Goal: Task Accomplishment & Management: Manage account settings

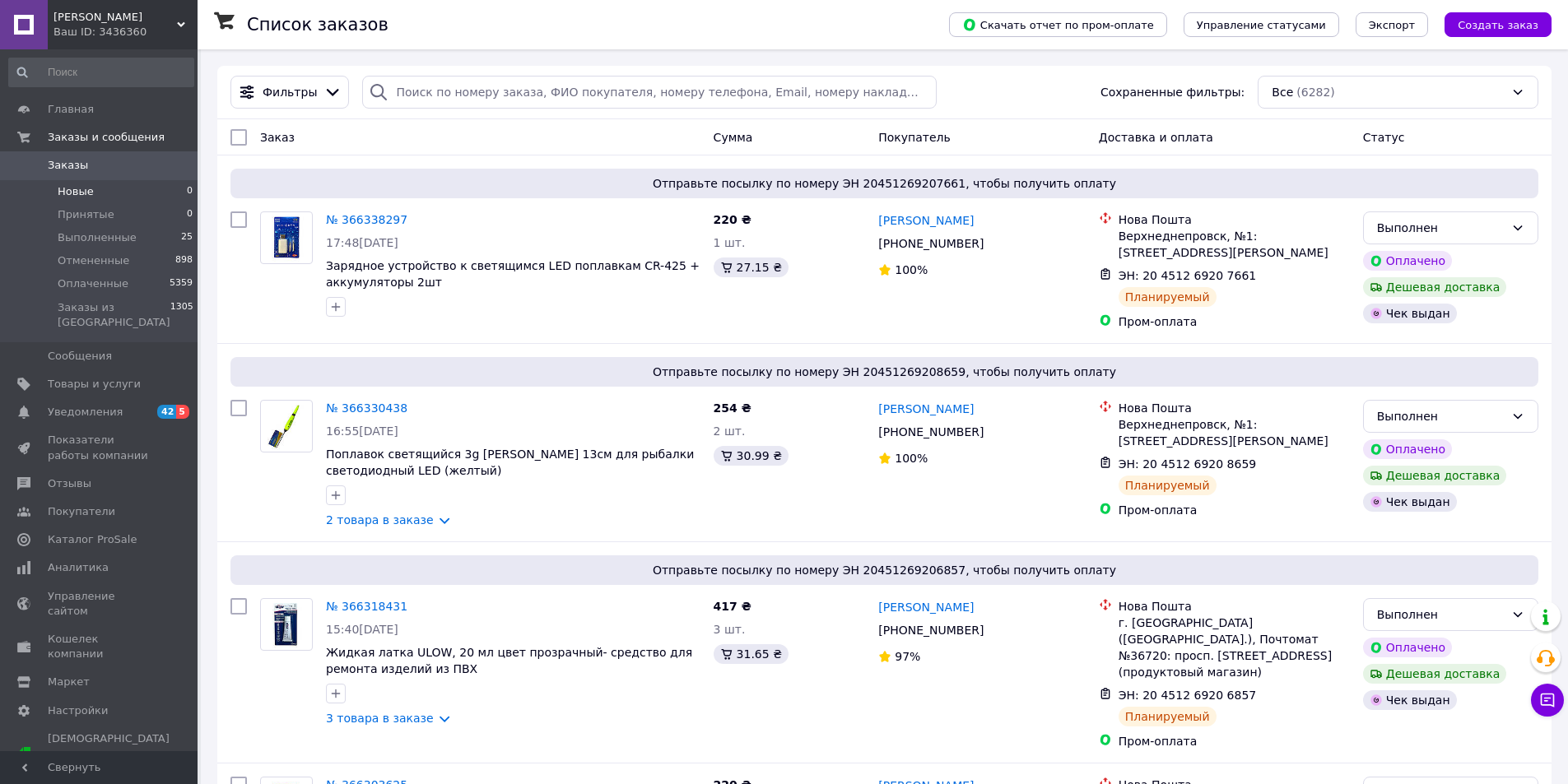
click at [69, 192] on span "Новые" at bounding box center [76, 191] width 37 height 14
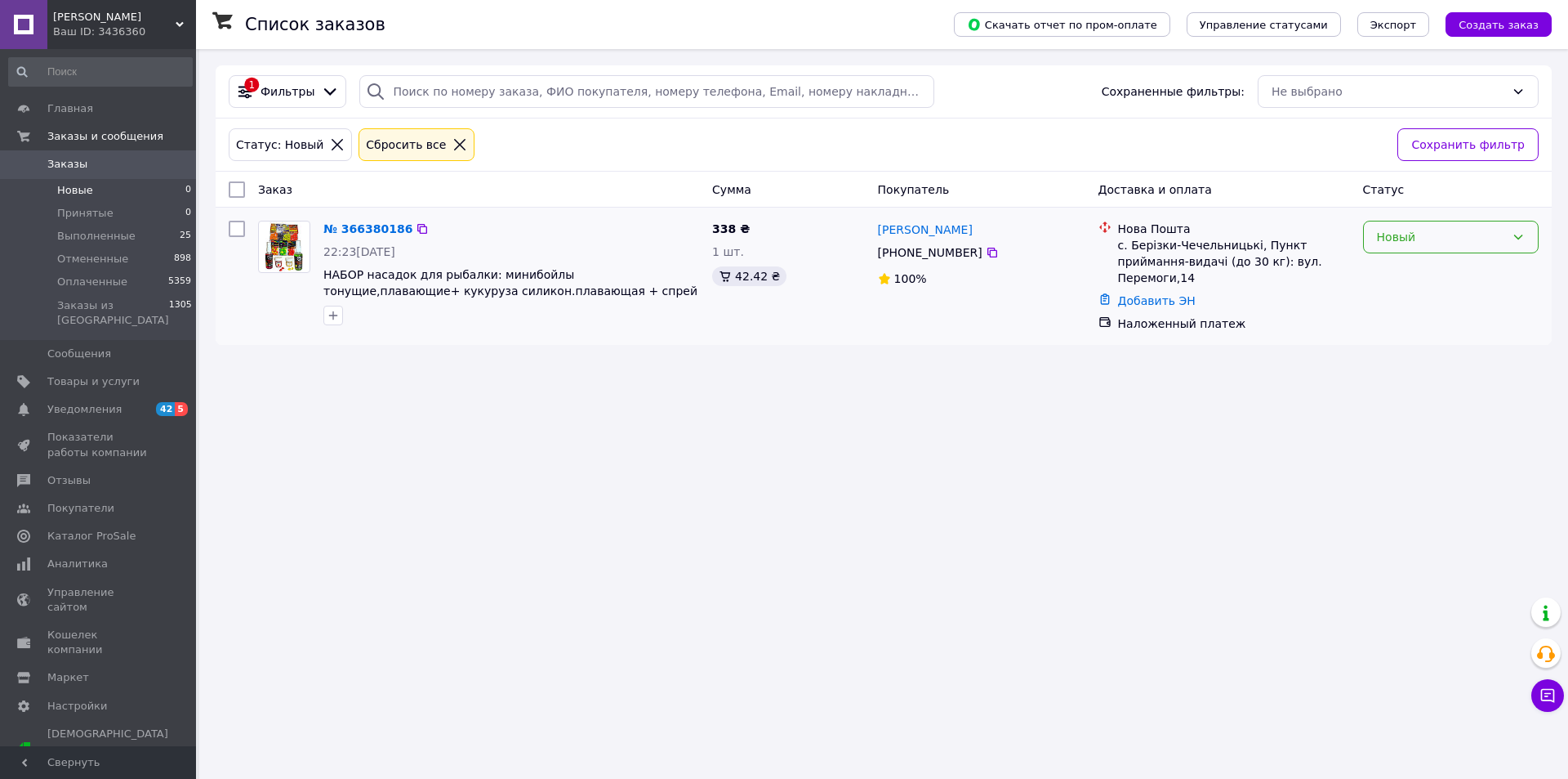
click at [1408, 239] on div "Новый" at bounding box center [1441, 237] width 128 height 18
click at [1394, 279] on li "Принят" at bounding box center [1451, 272] width 174 height 30
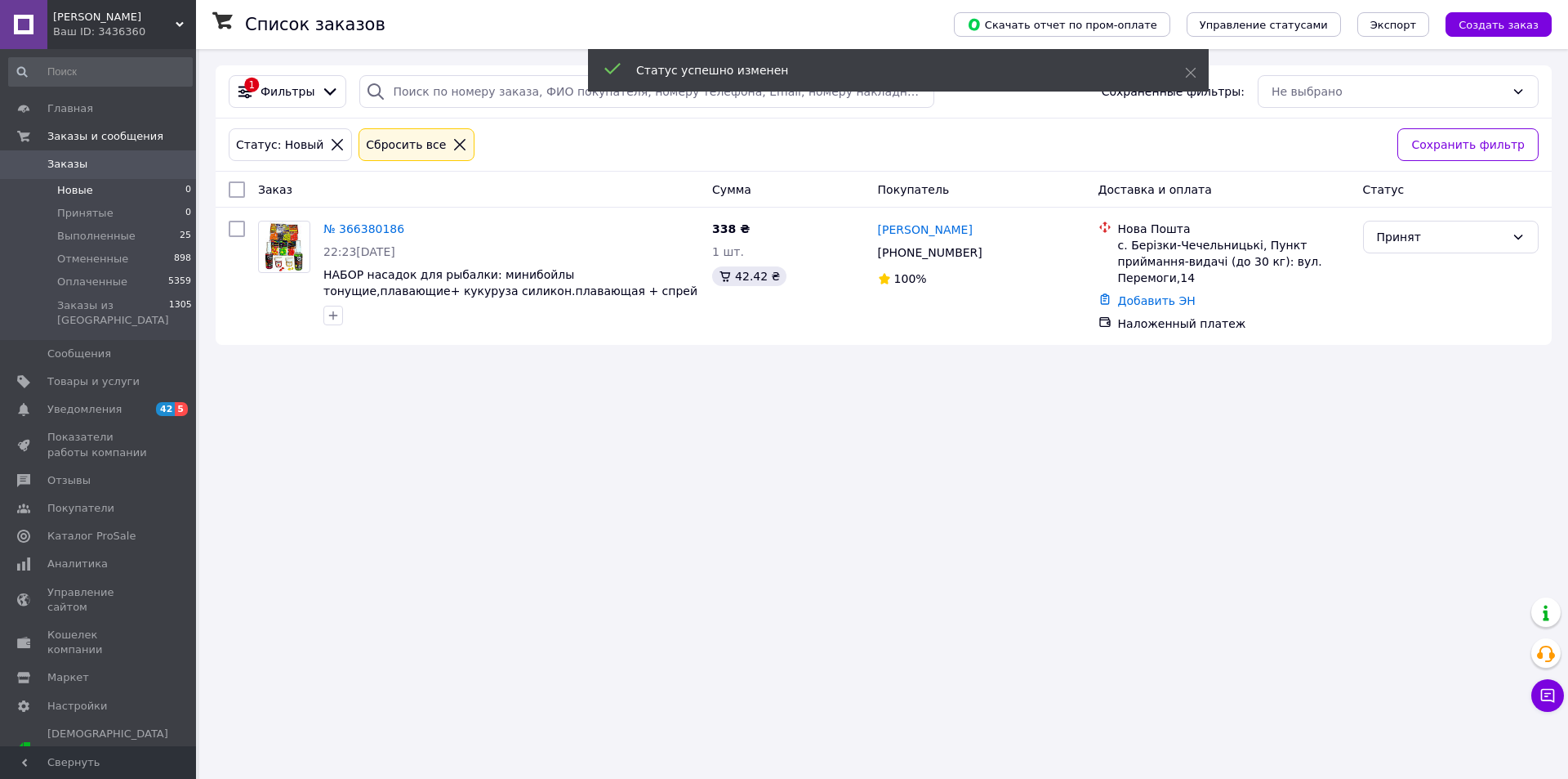
click at [62, 158] on span "Заказы" at bounding box center [67, 164] width 40 height 14
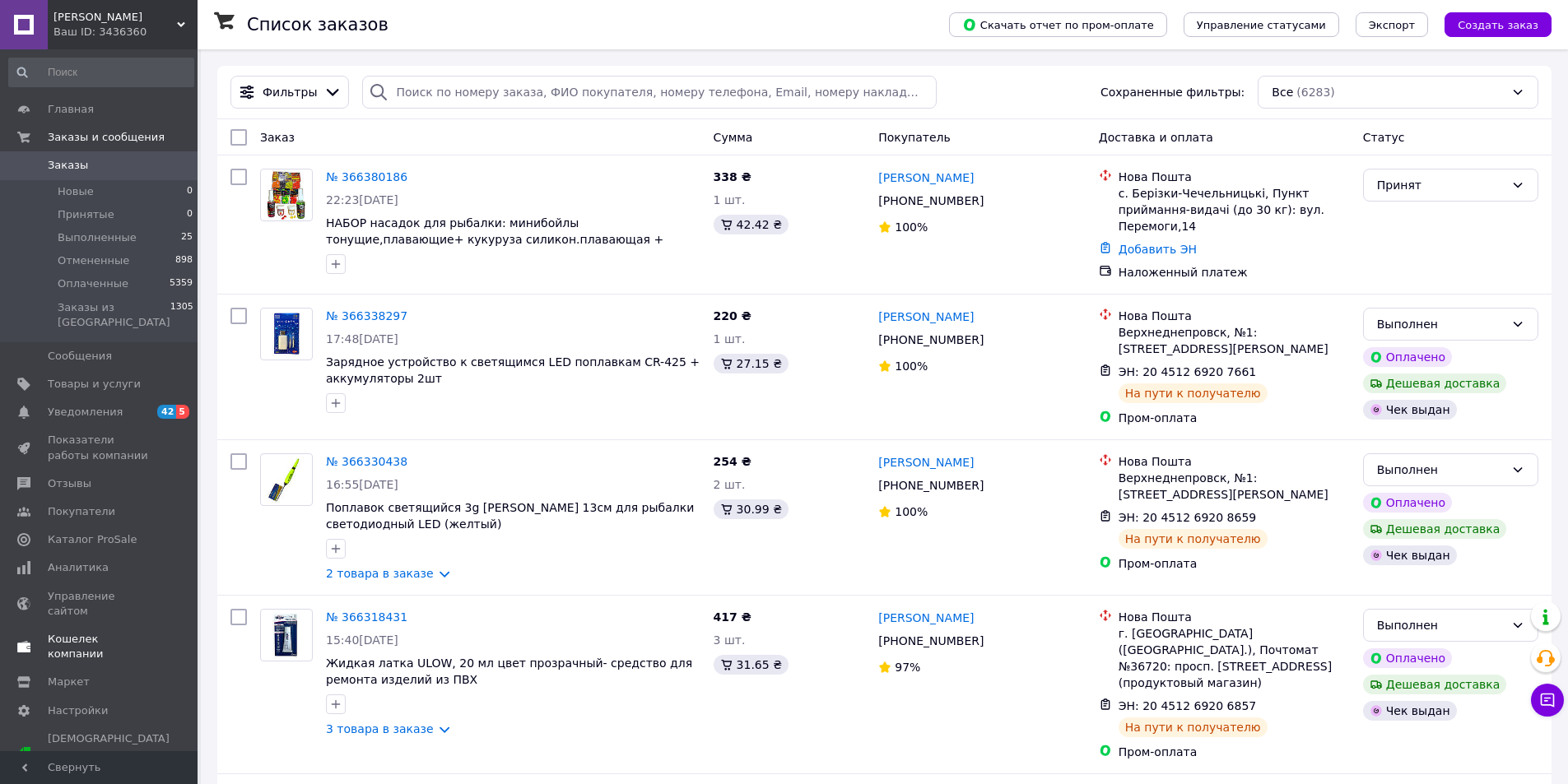
click at [74, 404] on span "Уведомления" at bounding box center [85, 411] width 75 height 14
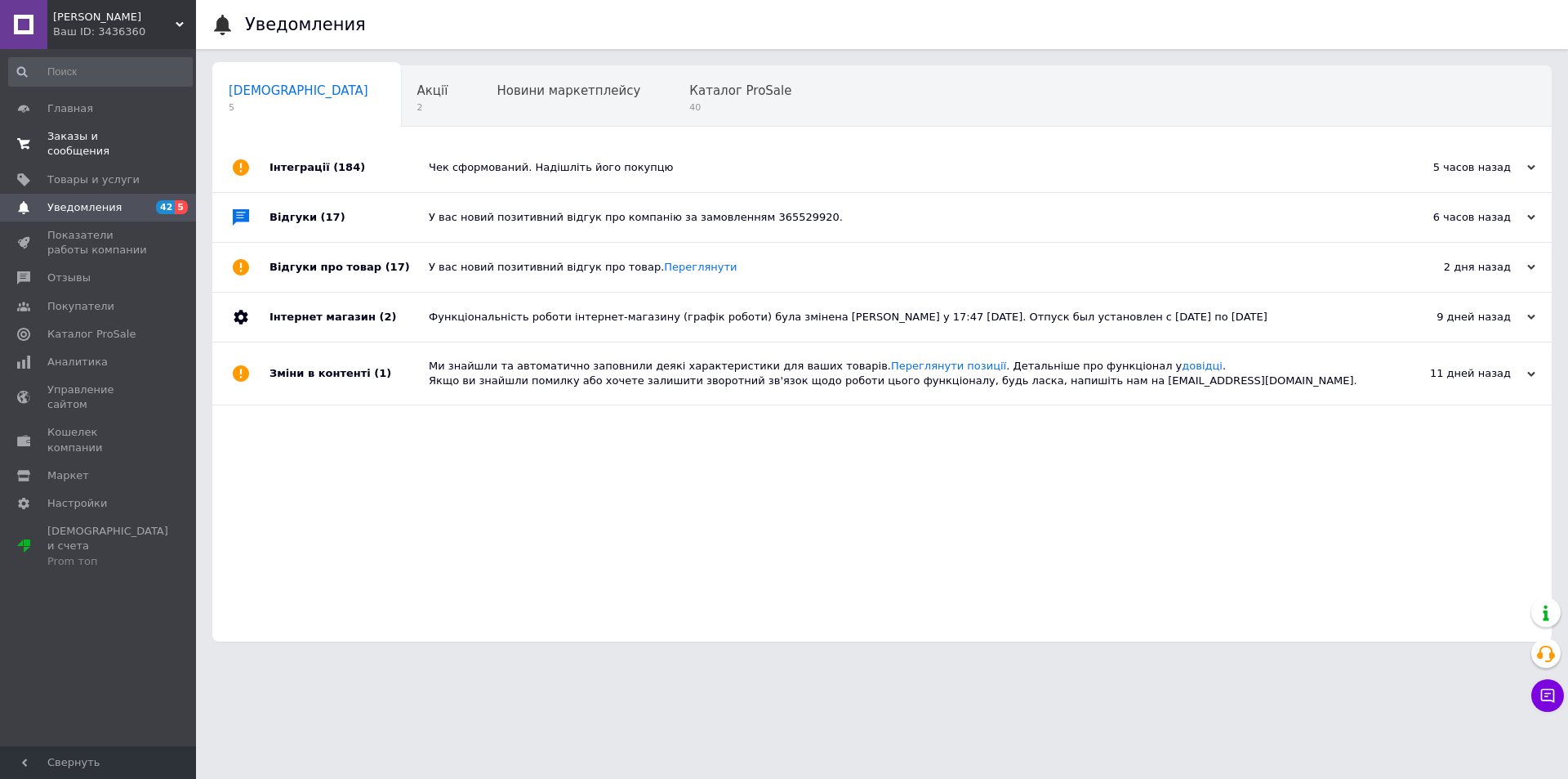
click at [61, 138] on span "Заказы и сообщения" at bounding box center [99, 144] width 104 height 30
